Goal: Information Seeking & Learning: Learn about a topic

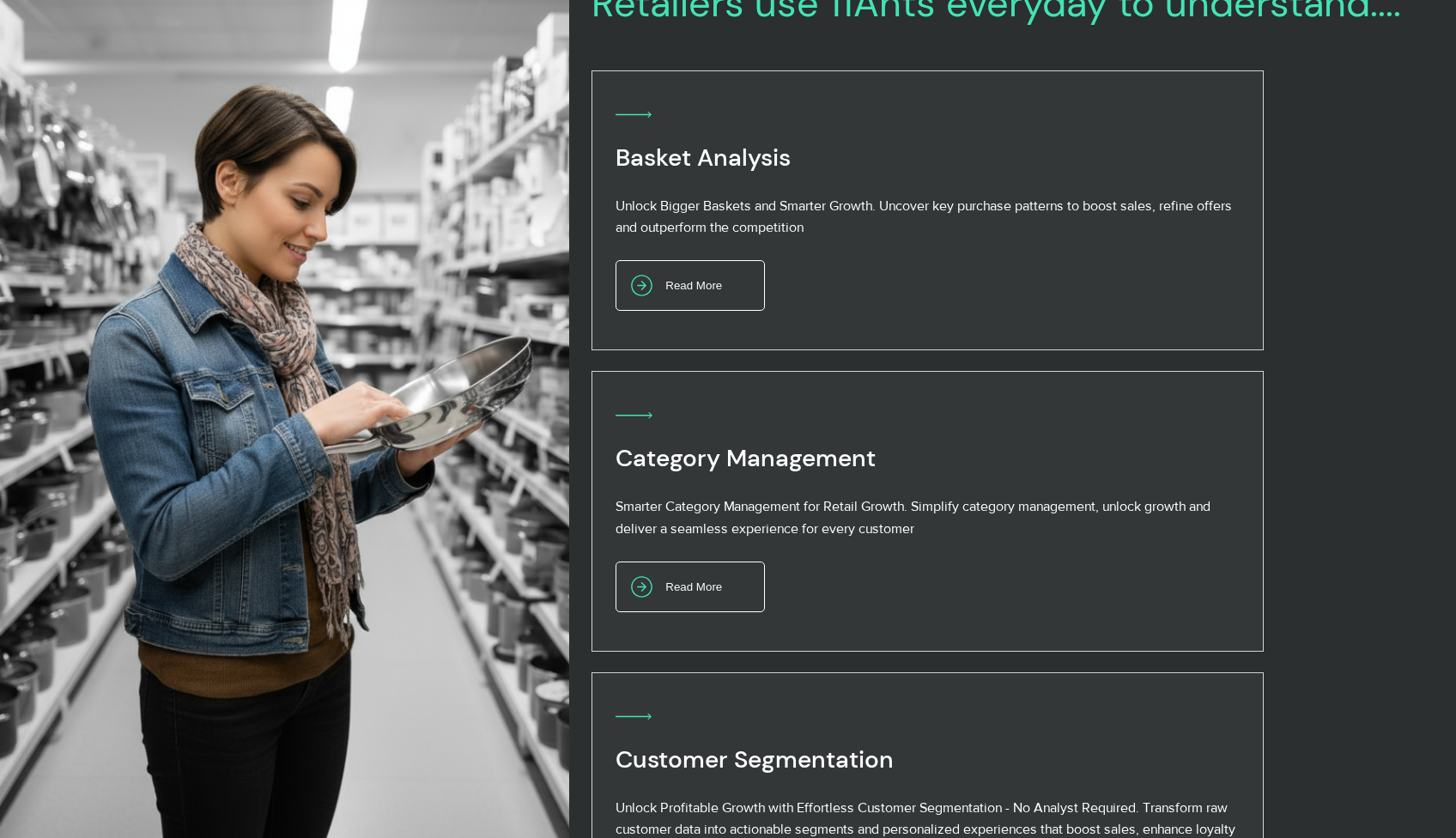
scroll to position [901, 0]
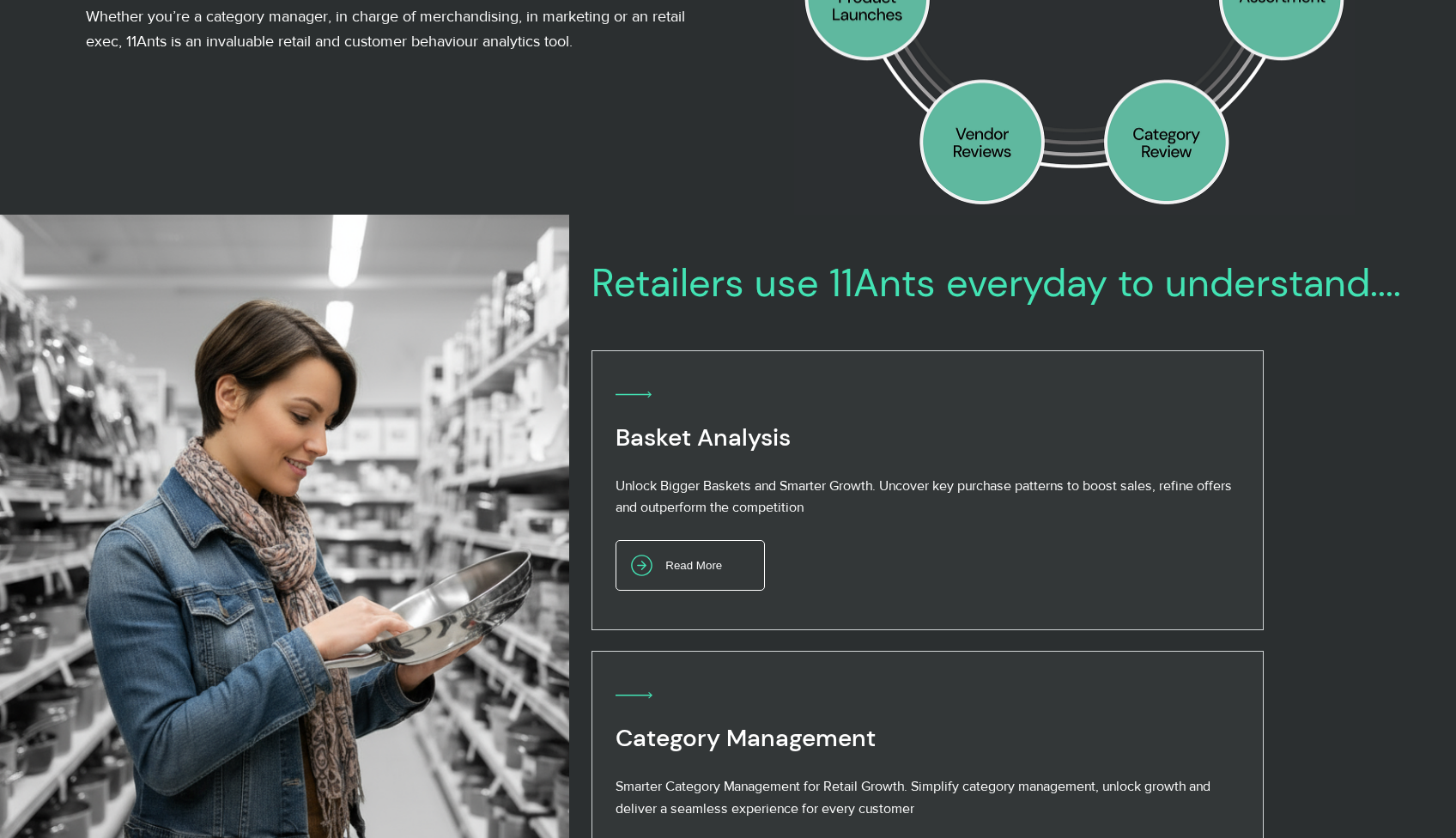
scroll to position [719, 0]
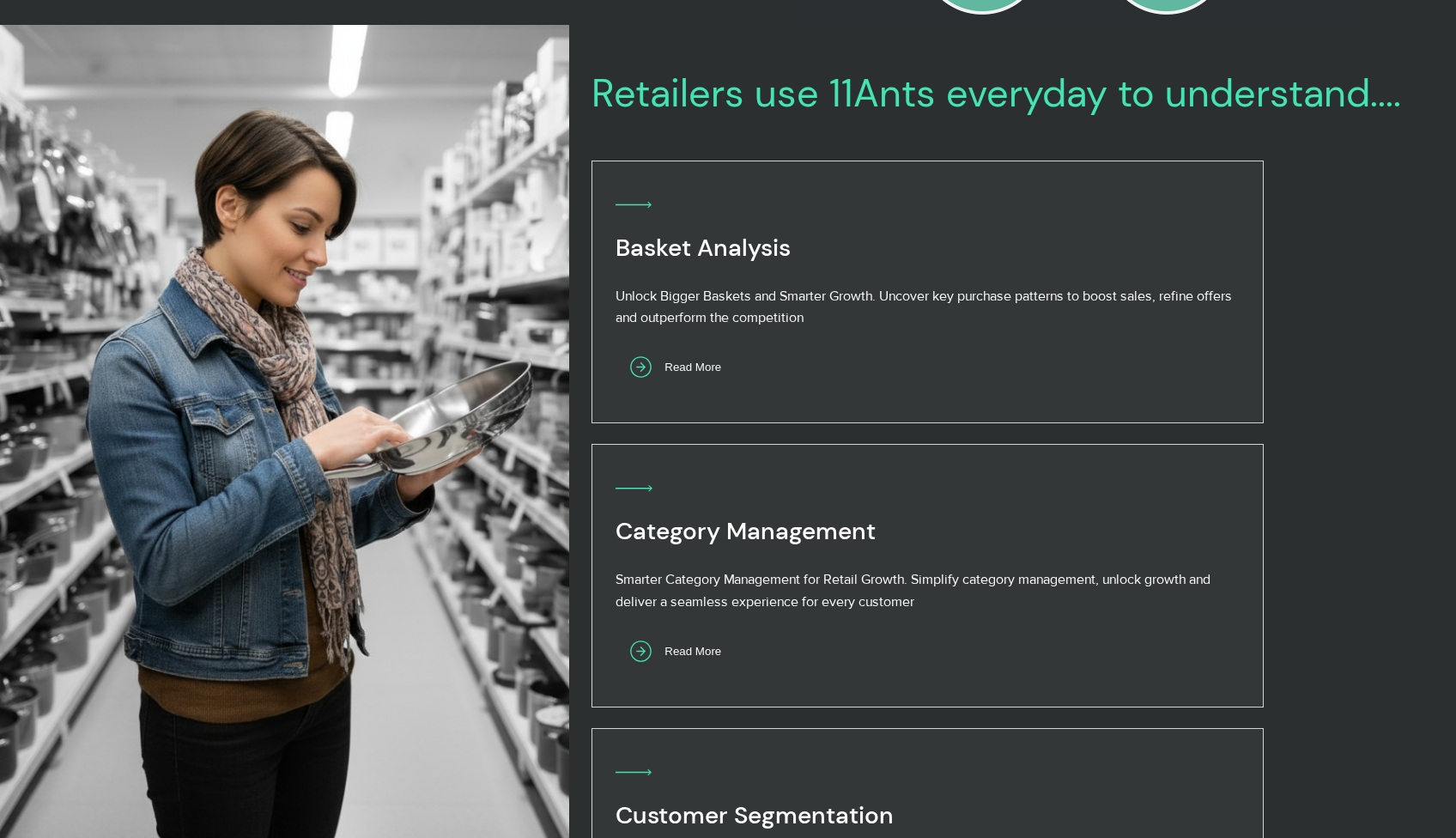
scroll to position [809, 0]
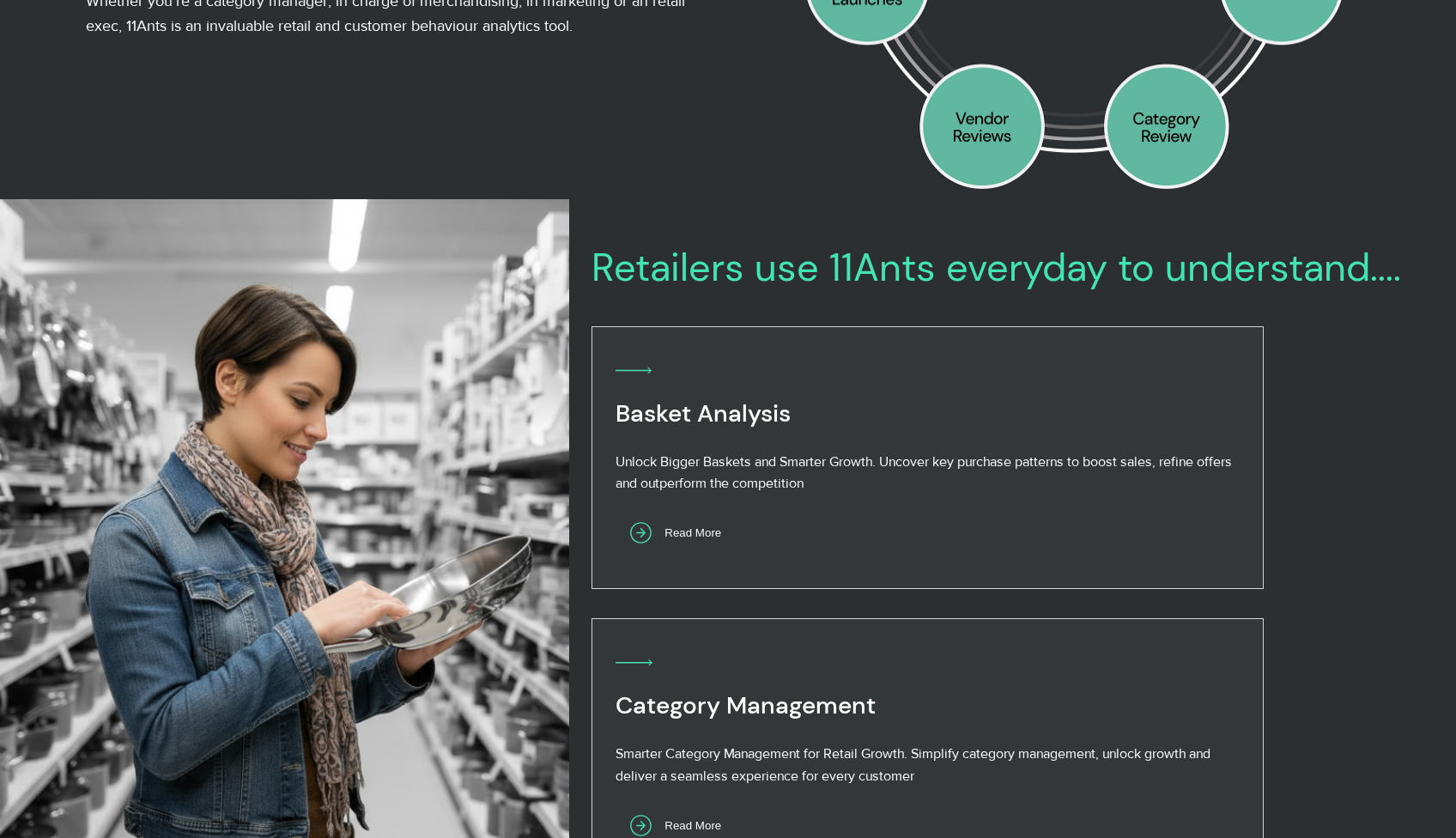
scroll to position [642, 0]
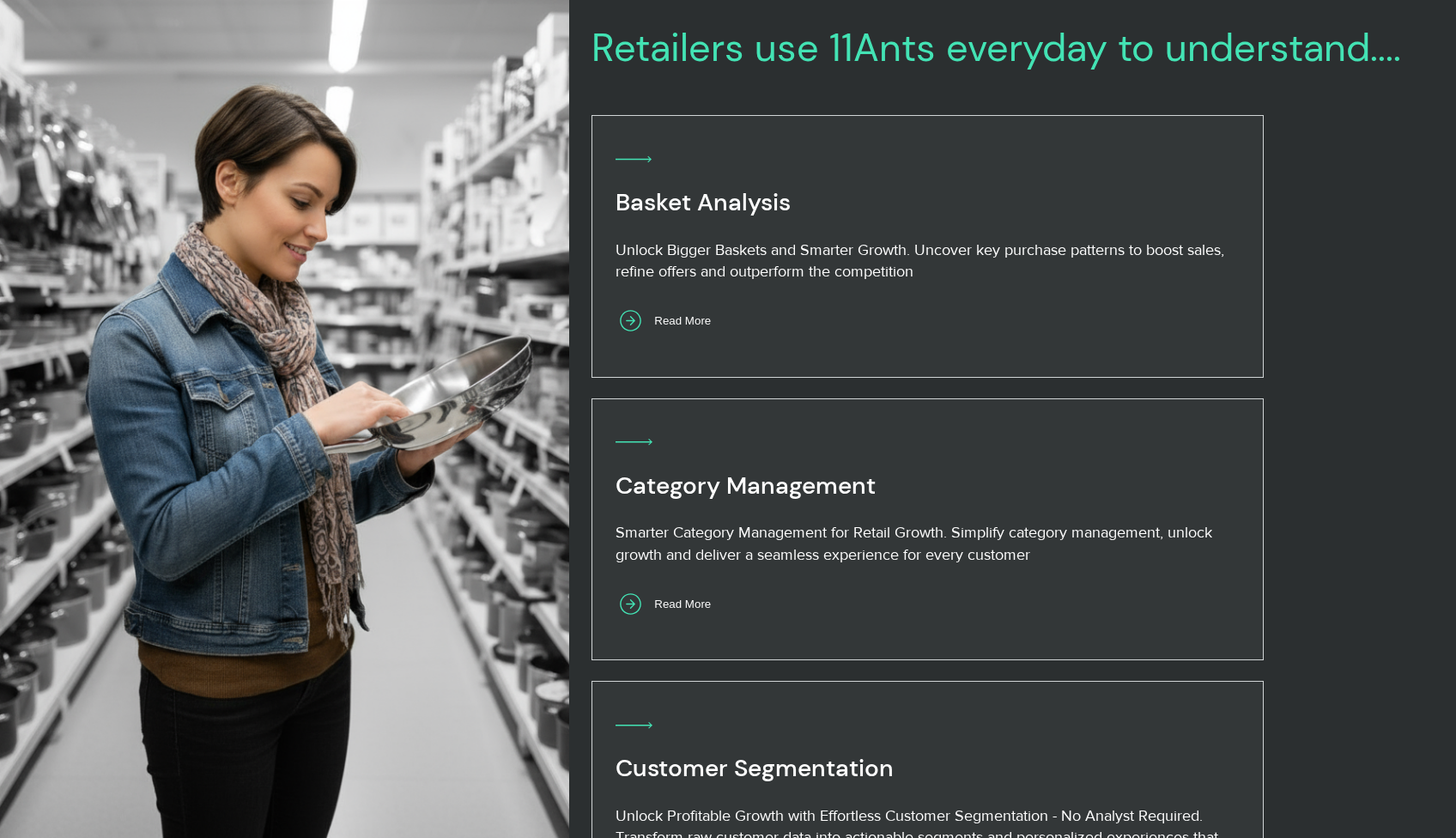
scroll to position [764, 0]
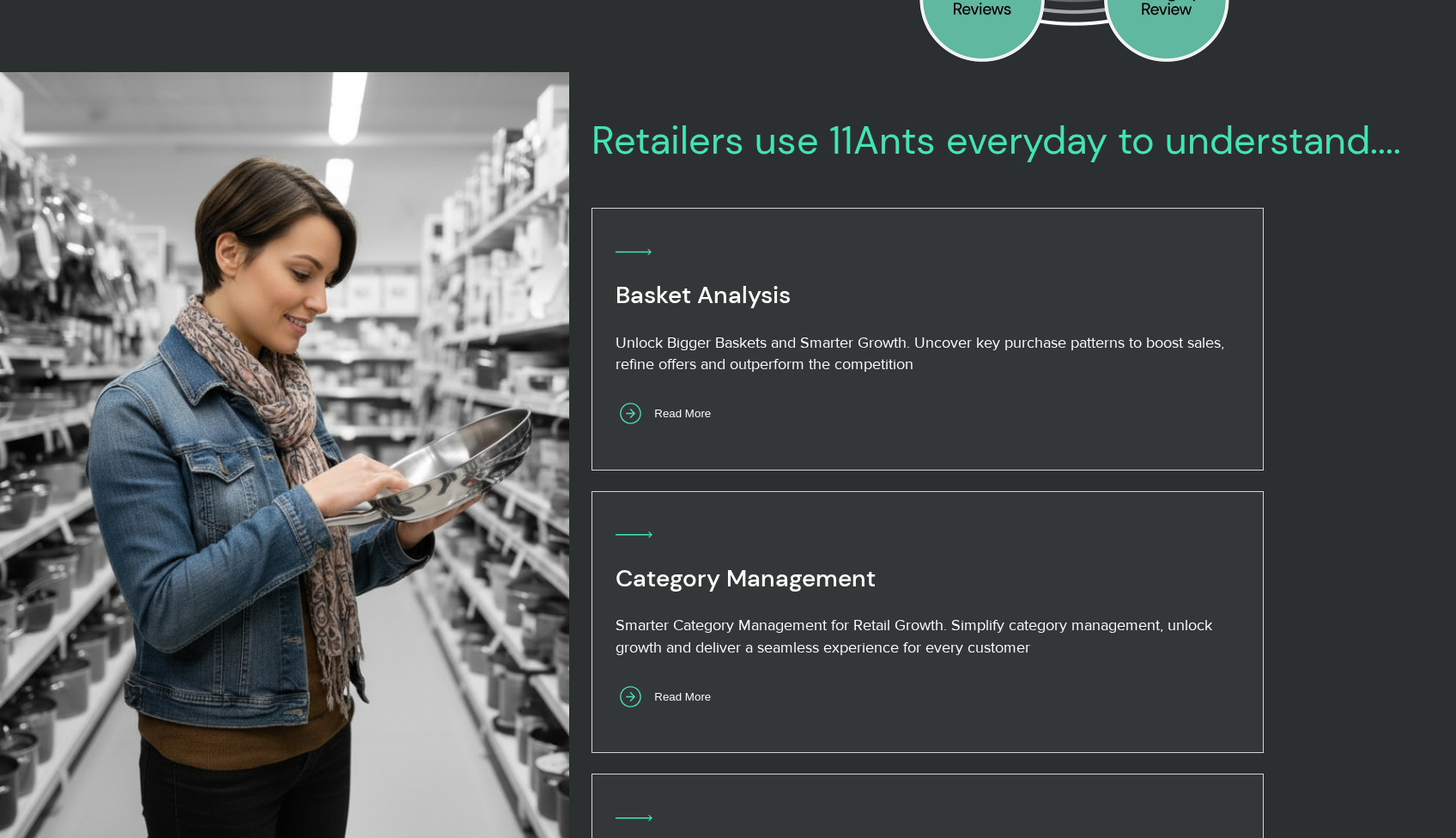
drag, startPoint x: 899, startPoint y: 328, endPoint x: 199, endPoint y: 12, distance: 768.0
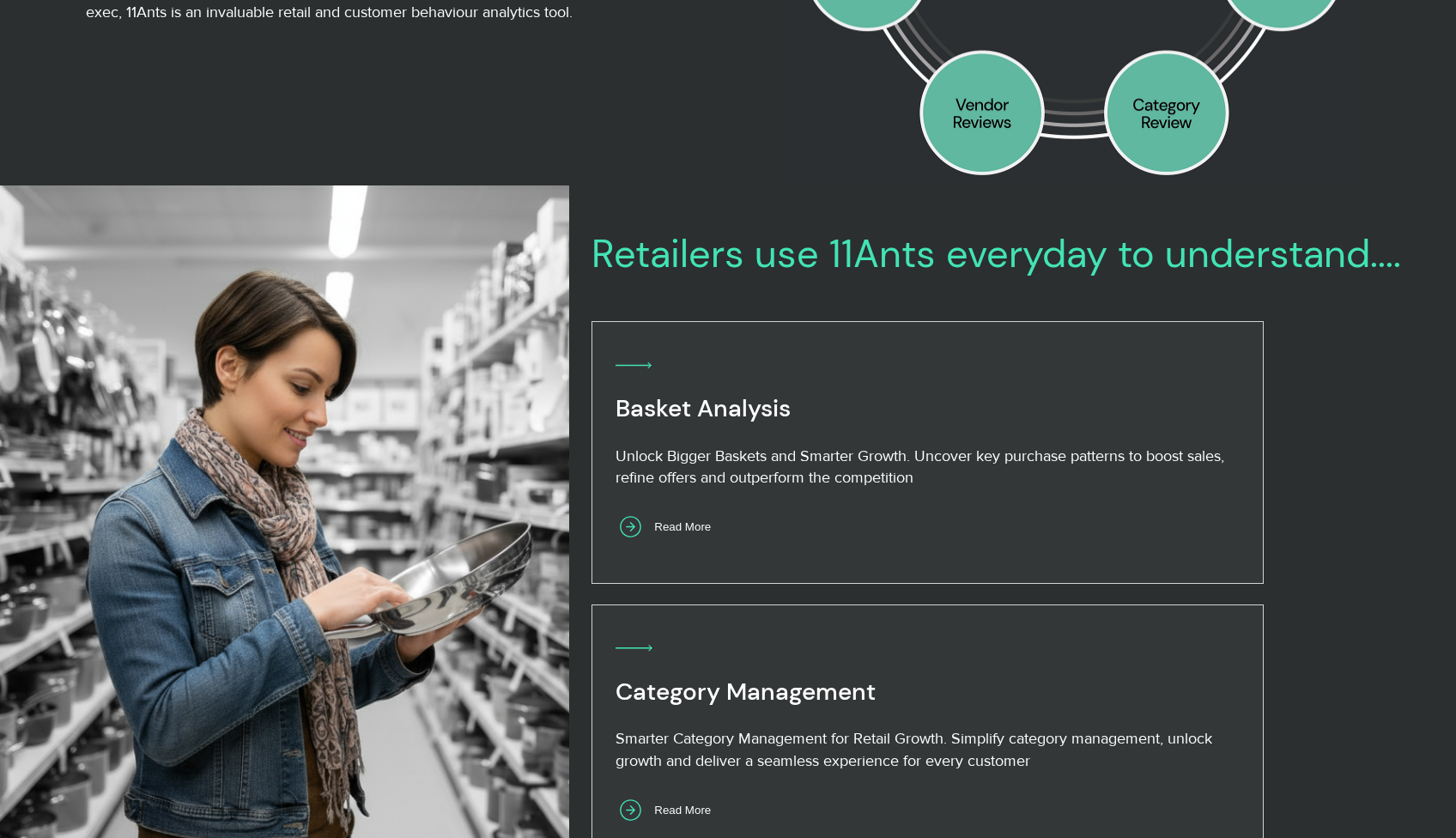
scroll to position [744, 0]
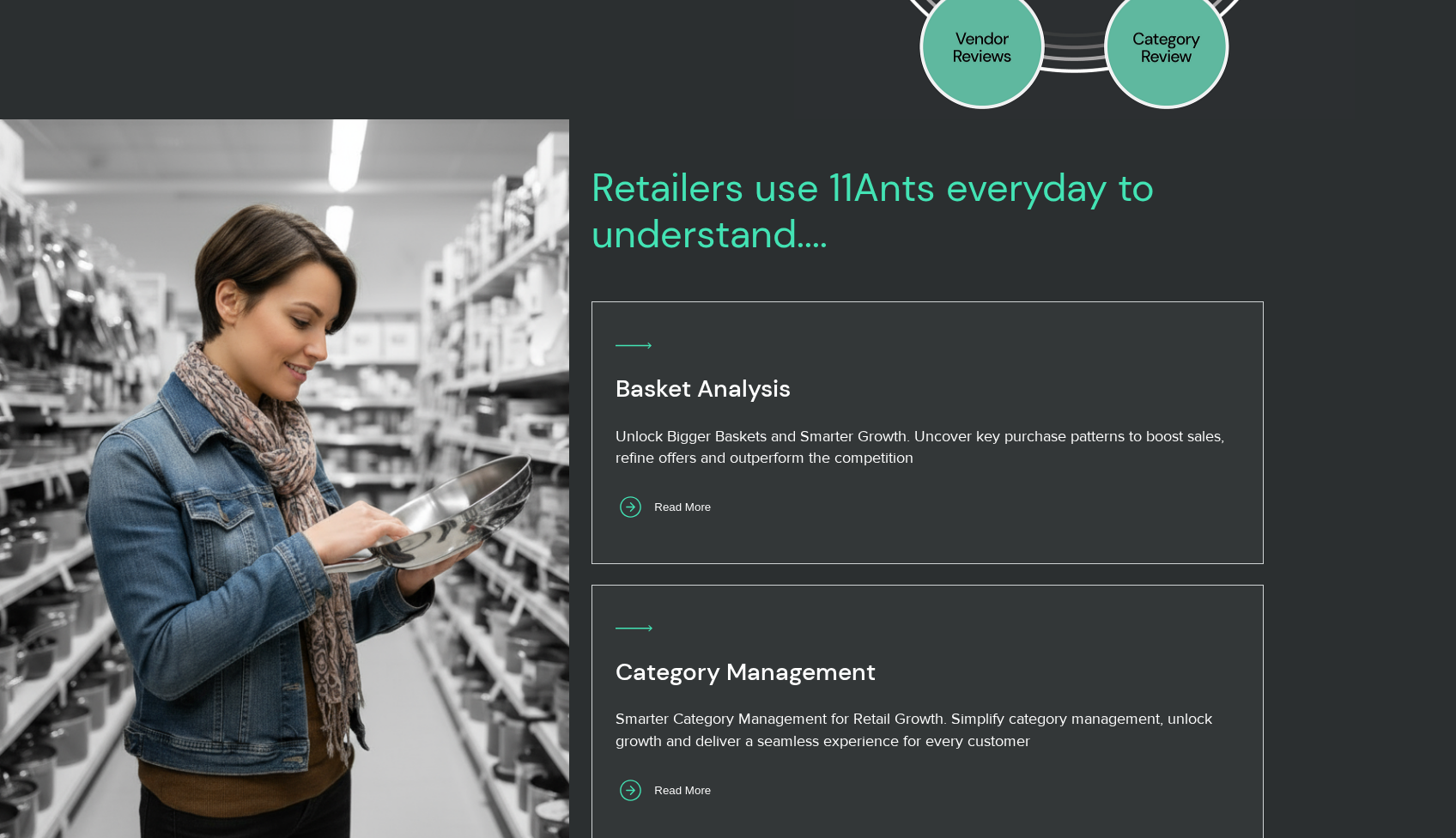
scroll to position [719, 0]
